Goal: Task Accomplishment & Management: Use online tool/utility

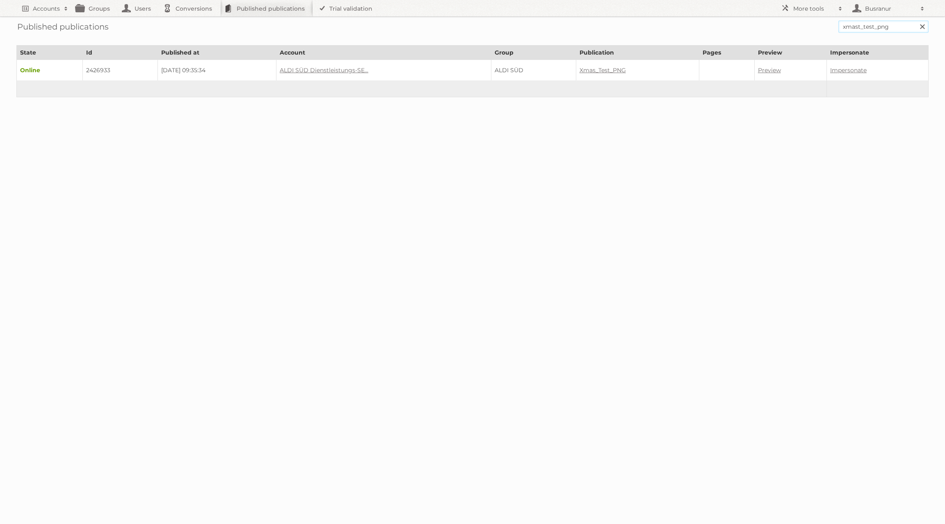
click at [847, 26] on input "xmast_test_png" at bounding box center [884, 27] width 90 height 12
paste input "wibra-2025-week-35-bevl"
type input "wibra-2025-week-35-bevl"
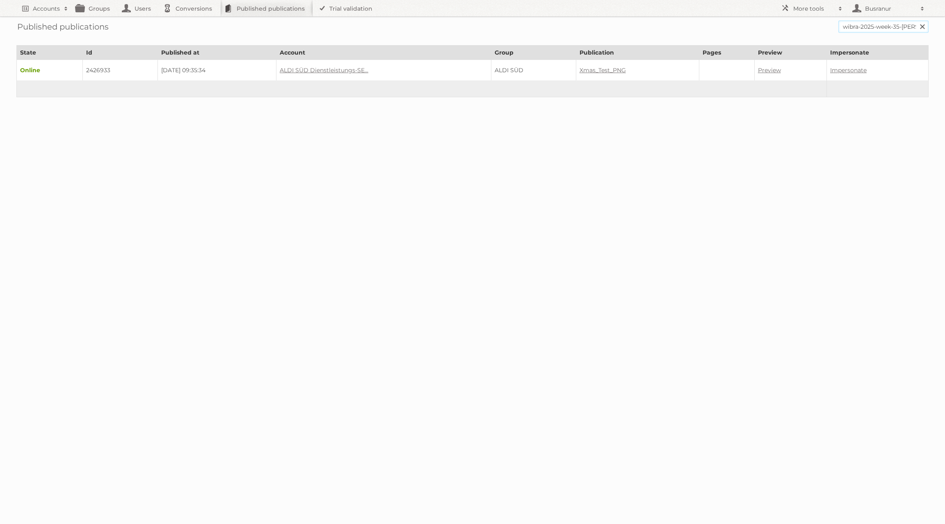
click at [916, 21] on input "Search" at bounding box center [922, 27] width 12 height 12
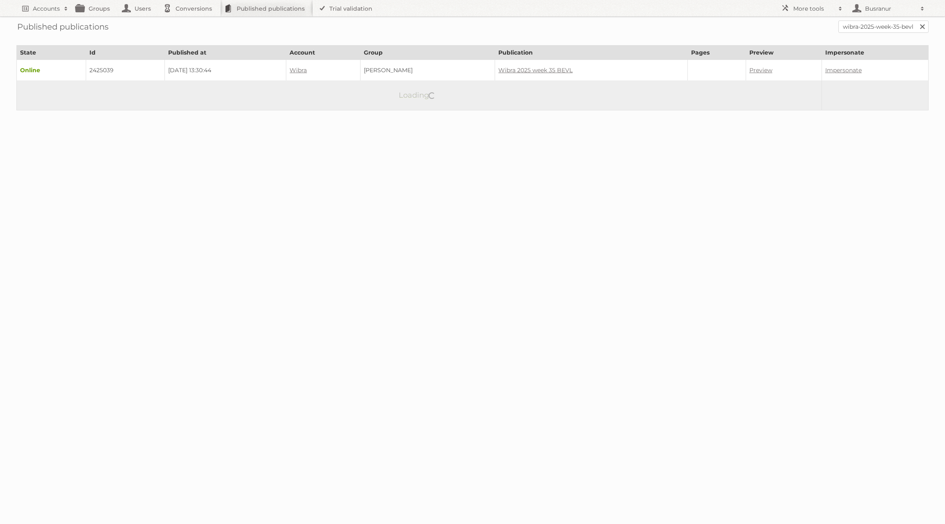
click at [104, 69] on td "2425039" at bounding box center [125, 70] width 79 height 21
copy td "2425039"
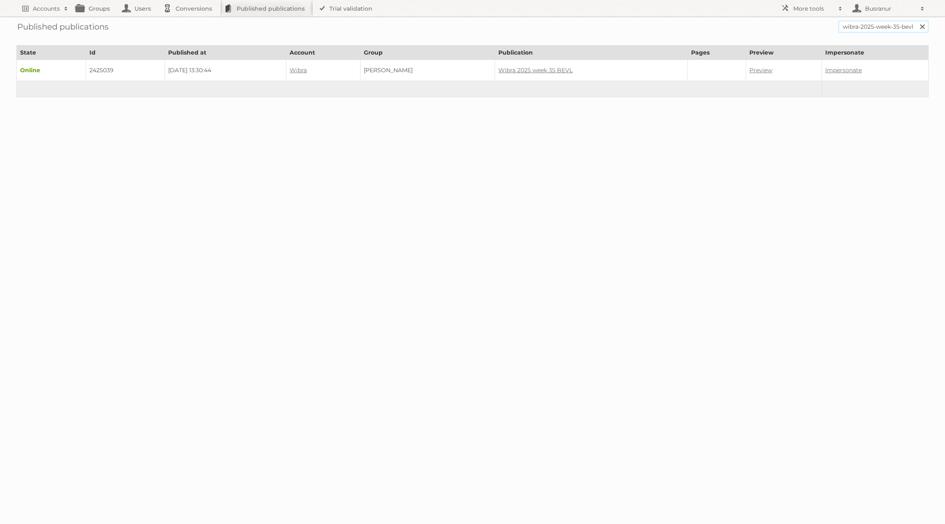
click at [852, 27] on input "wibra-2025-week-35-bevl" at bounding box center [884, 27] width 90 height 12
paste input "fr"
type input "wibra-2025-week-35-befr"
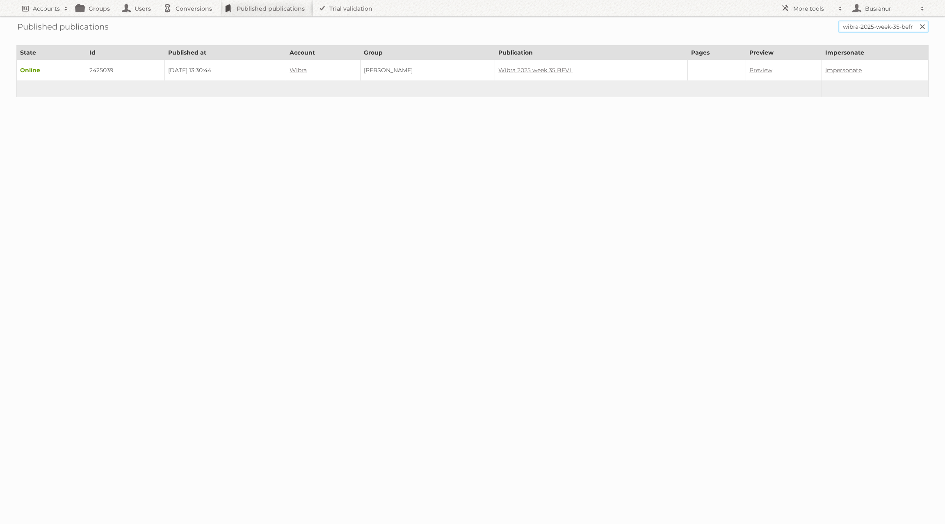
click at [916, 21] on input "Search" at bounding box center [922, 27] width 12 height 12
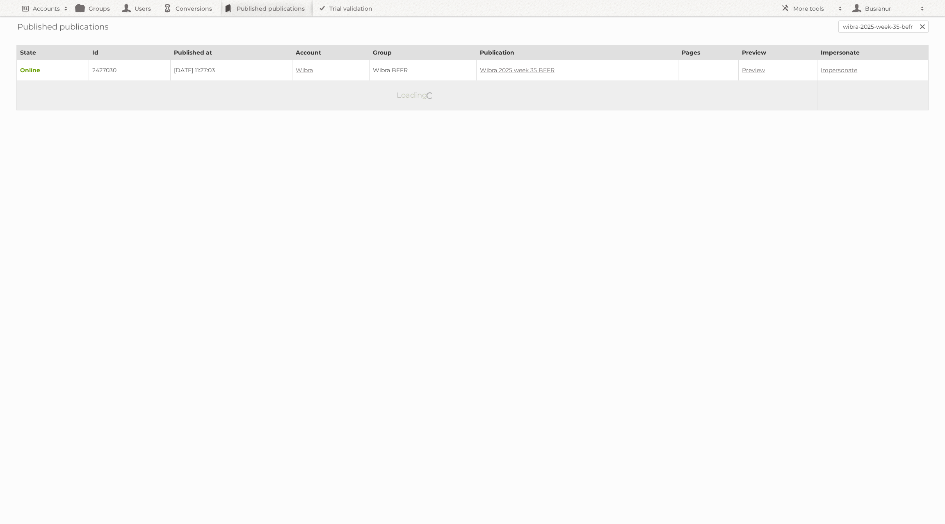
click at [98, 70] on td "2427030" at bounding box center [130, 70] width 82 height 21
copy td "2427030"
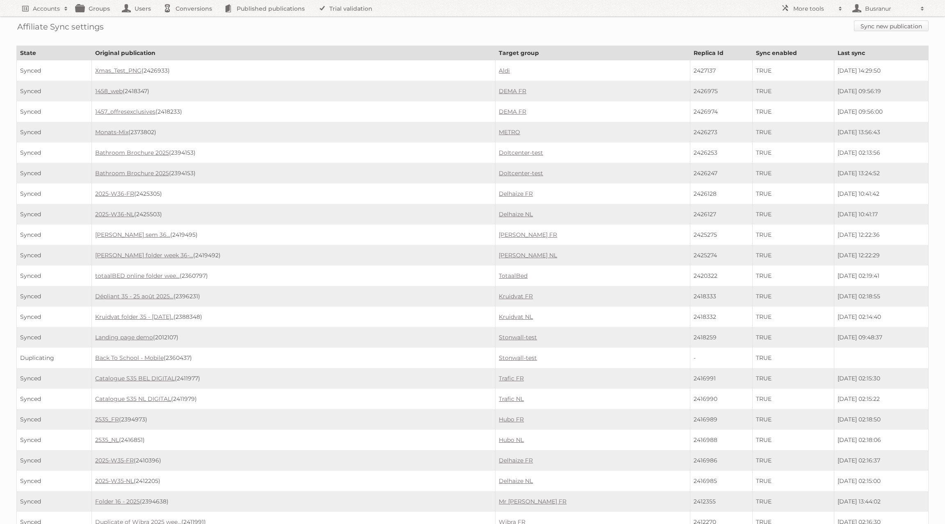
click at [887, 26] on link "Sync new publication" at bounding box center [891, 26] width 75 height 11
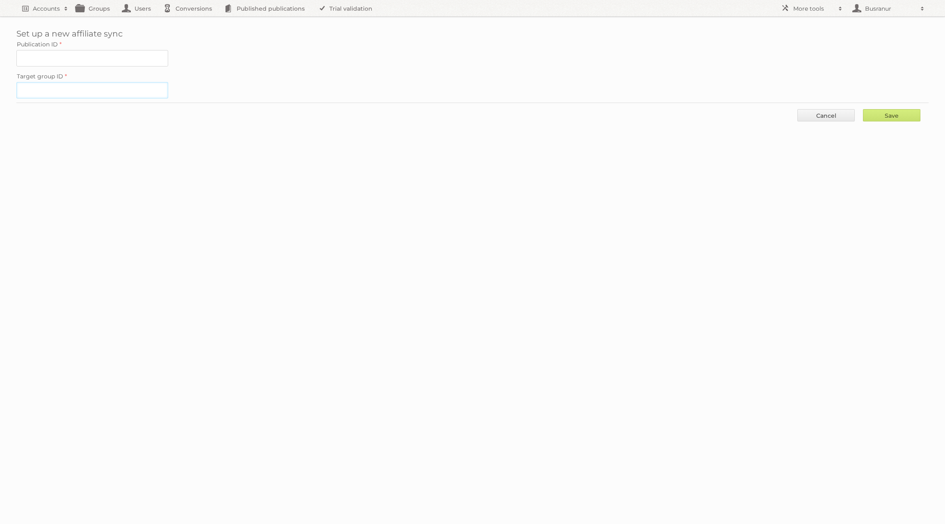
click at [94, 89] on input "Target group ID" at bounding box center [92, 90] width 152 height 16
paste input "60853"
type input "60853"
click at [96, 57] on input "Publication ID" at bounding box center [92, 58] width 152 height 16
paste input "2425039"
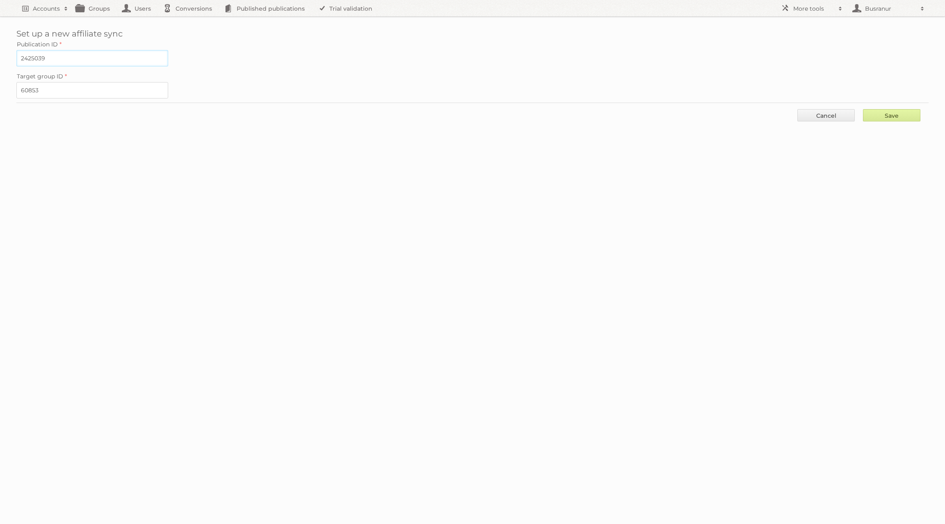
type input "2425039"
click at [918, 113] on input "Save" at bounding box center [891, 115] width 57 height 12
type input "..."
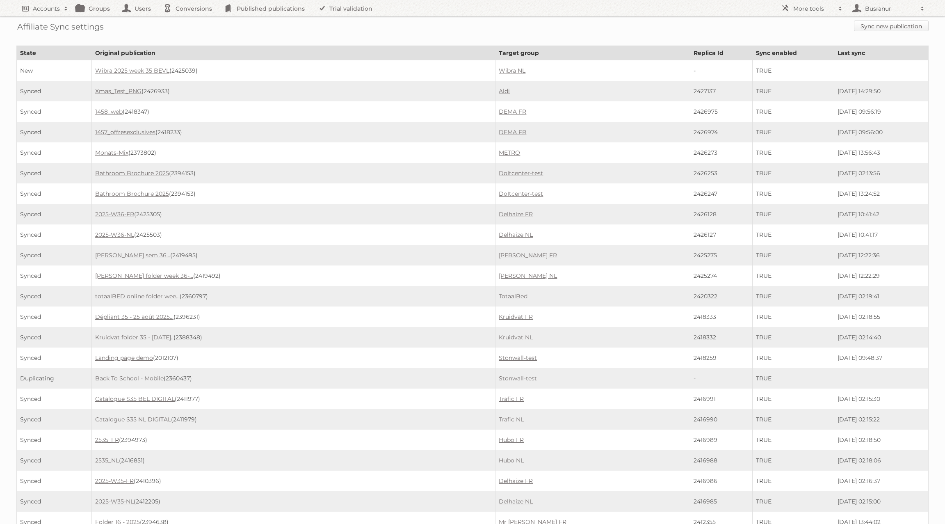
click at [905, 24] on link "Sync new publication" at bounding box center [891, 26] width 75 height 11
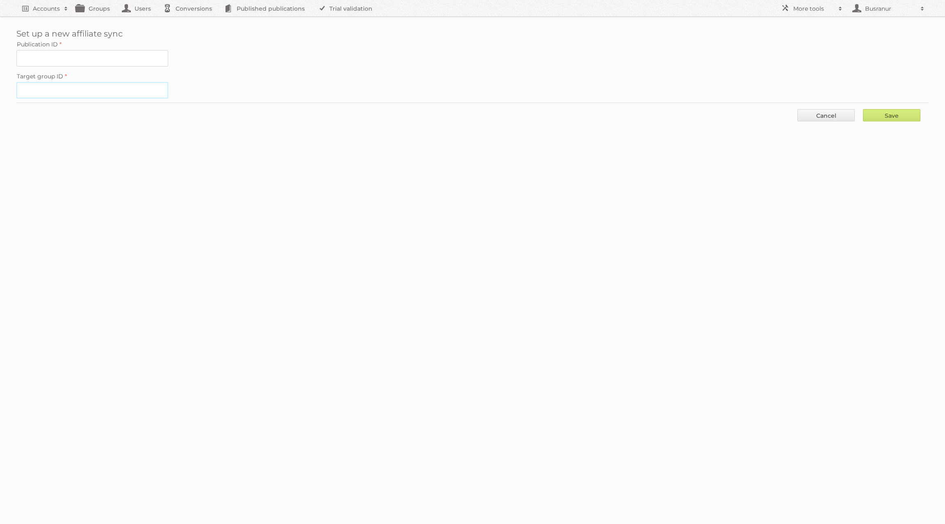
click at [82, 88] on input "Target group ID" at bounding box center [92, 90] width 152 height 16
paste input "60852"
type input "60852"
click at [57, 59] on input "Publication ID" at bounding box center [92, 58] width 152 height 16
paste input "2427030"
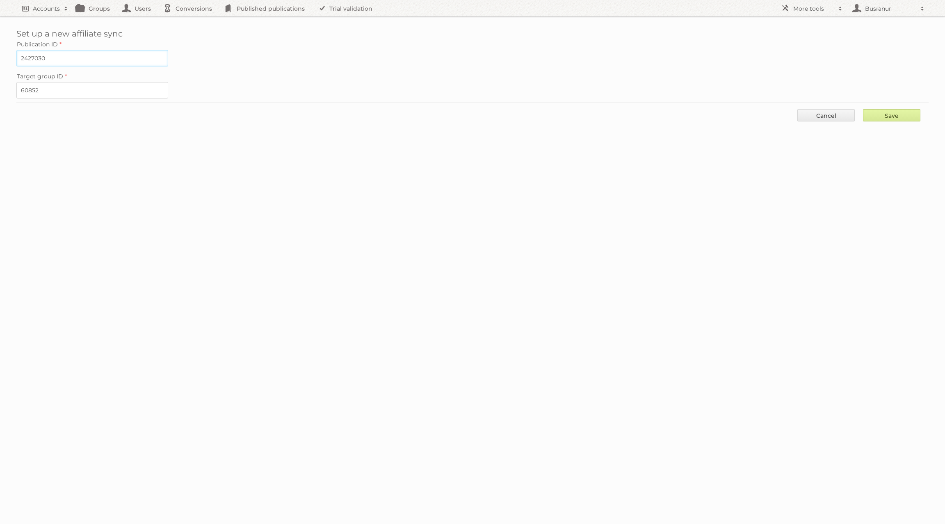
type input "2427030"
drag, startPoint x: 884, startPoint y: 114, endPoint x: 723, endPoint y: 74, distance: 165.5
click at [884, 114] on input "Save" at bounding box center [891, 115] width 57 height 12
type input "..."
